Goal: Information Seeking & Learning: Learn about a topic

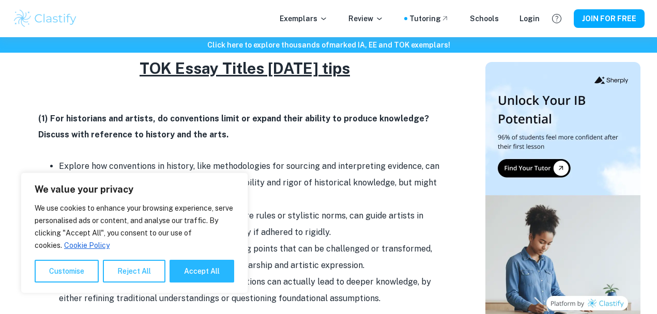
scroll to position [771, 0]
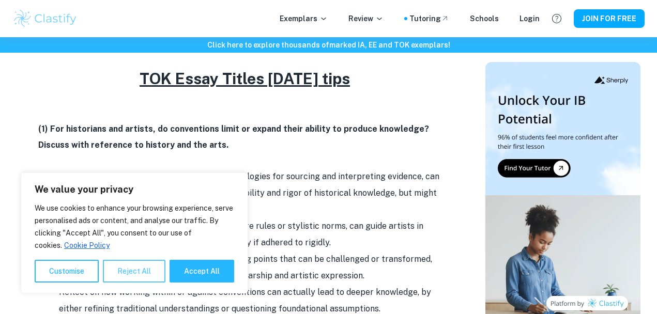
click at [116, 273] on button "Reject All" at bounding box center [134, 271] width 63 height 23
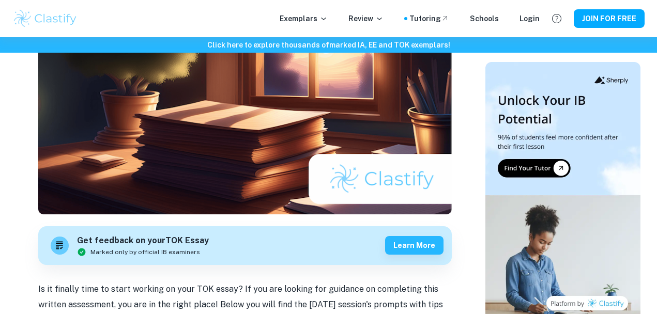
scroll to position [148, 0]
